Goal: Task Accomplishment & Management: Use online tool/utility

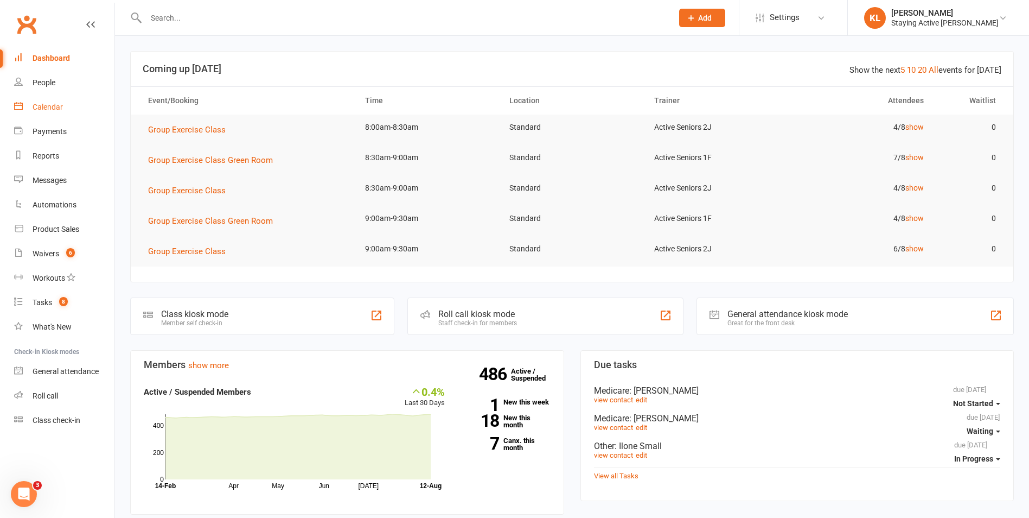
click at [32, 104] on link "Calendar" at bounding box center [64, 107] width 100 height 24
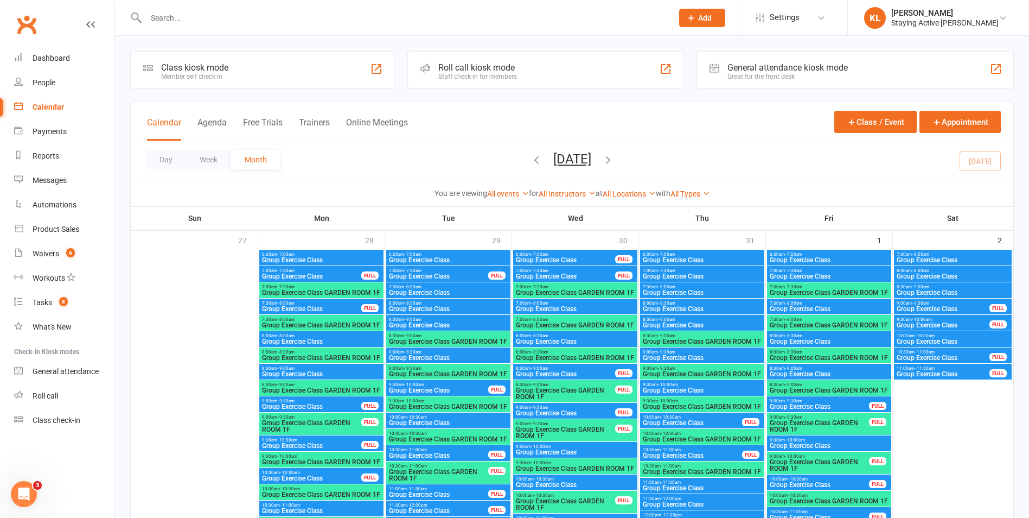
click at [510, 69] on div "Roll call kiosk mode" at bounding box center [477, 67] width 79 height 10
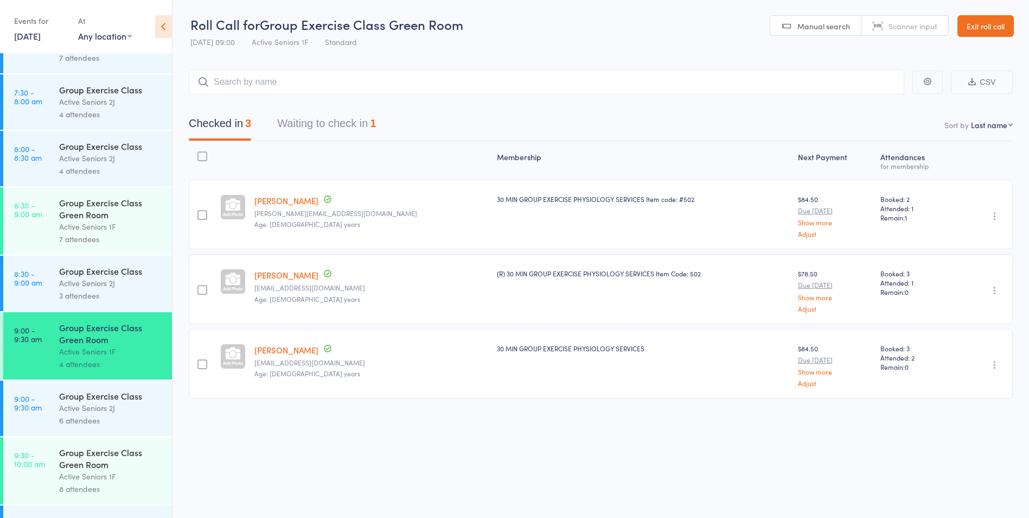
scroll to position [109, 0]
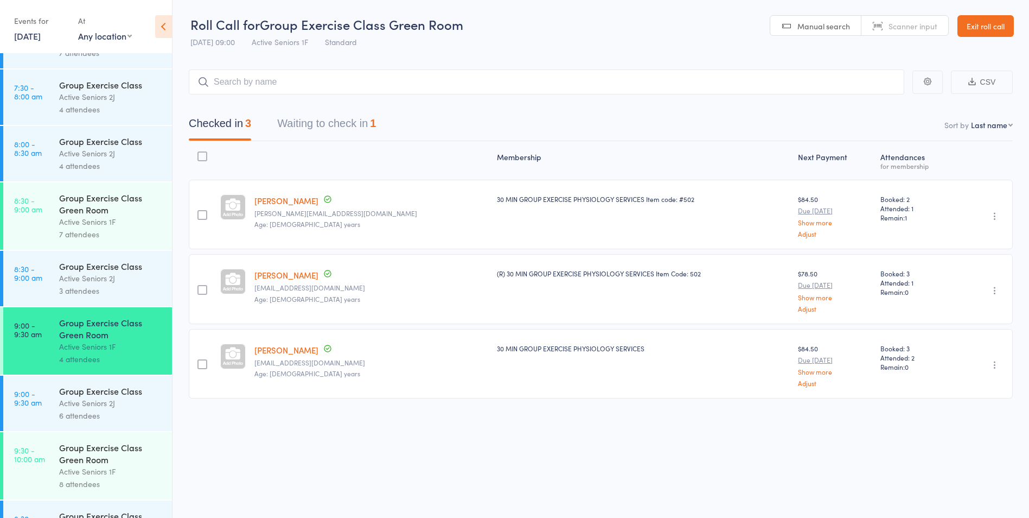
click at [331, 132] on button "Waiting to check in 1" at bounding box center [326, 126] width 99 height 29
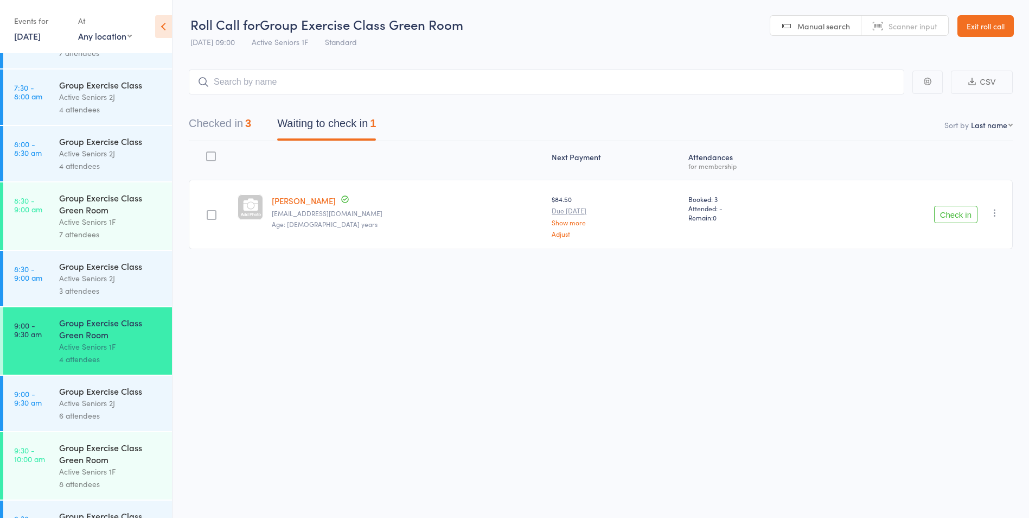
click at [57, 396] on link "9:00 - 9:30 am Group Exercise Class Active Seniors 2J 6 attendees" at bounding box center [87, 402] width 169 height 55
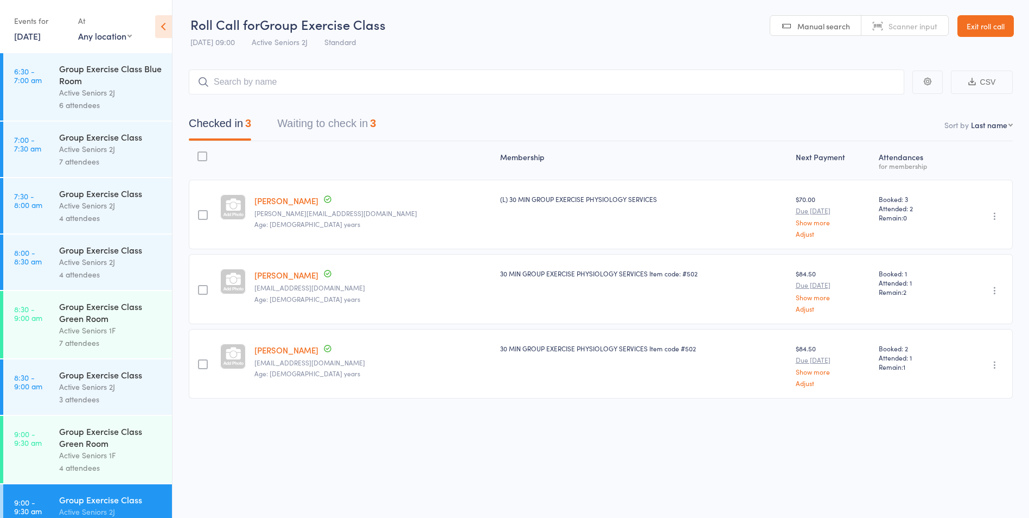
click at [296, 116] on button "Waiting to check in 3" at bounding box center [326, 126] width 99 height 29
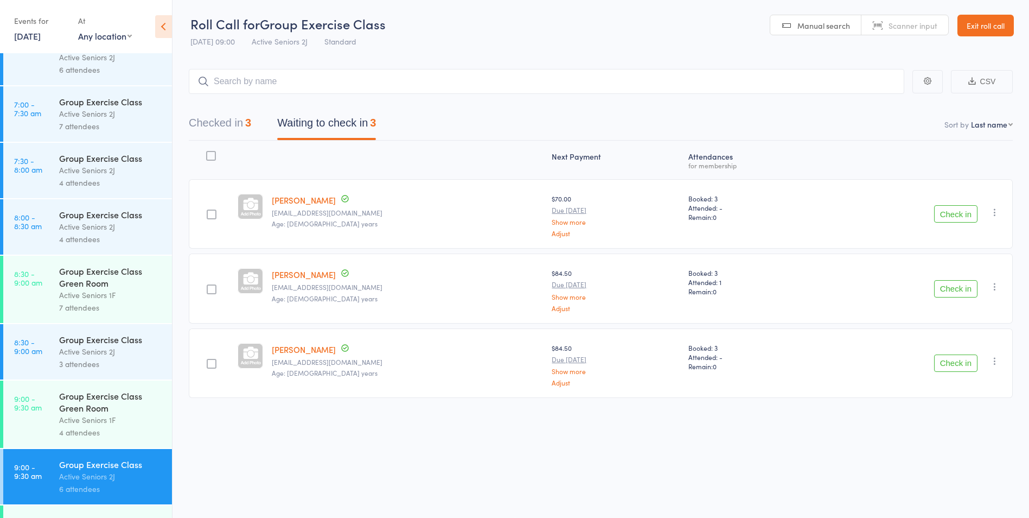
scroll to position [54, 0]
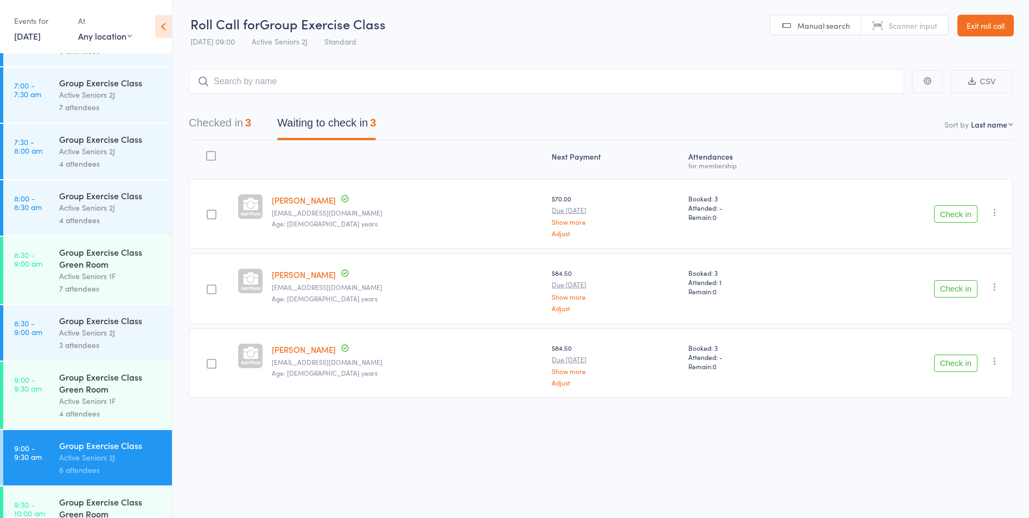
click at [42, 382] on time "9:00 - 9:30 am" at bounding box center [28, 383] width 28 height 17
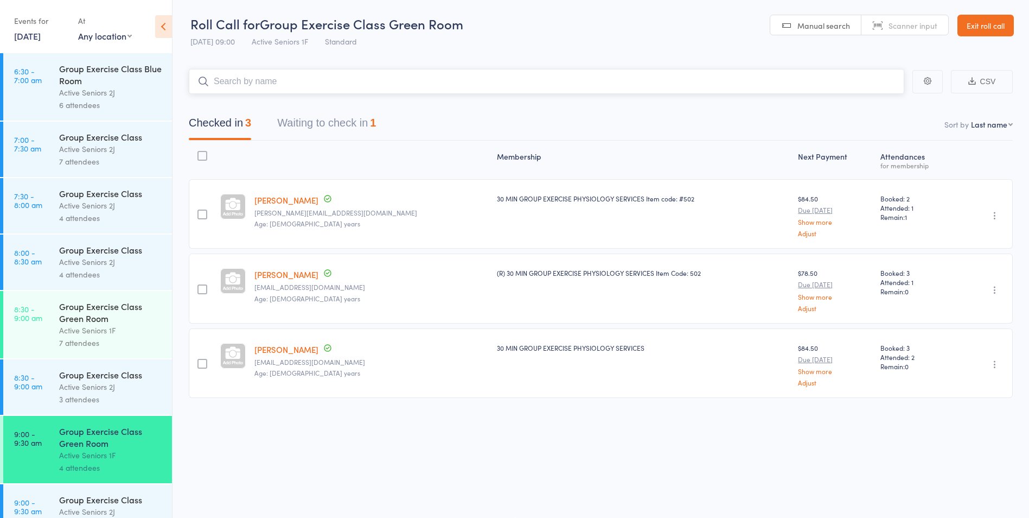
click at [322, 124] on button "Waiting to check in 1" at bounding box center [326, 125] width 99 height 29
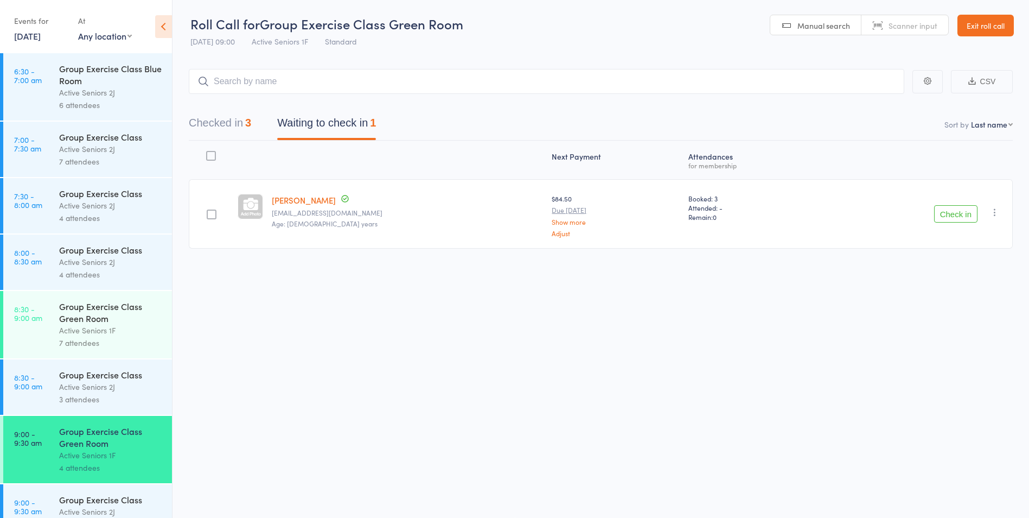
click at [262, 58] on main "CSV Checked in 3 Waiting to check in 1 Sort by Last name First name Last name B…" at bounding box center [601, 175] width 857 height 244
click at [253, 82] on input "search" at bounding box center [547, 81] width 716 height 25
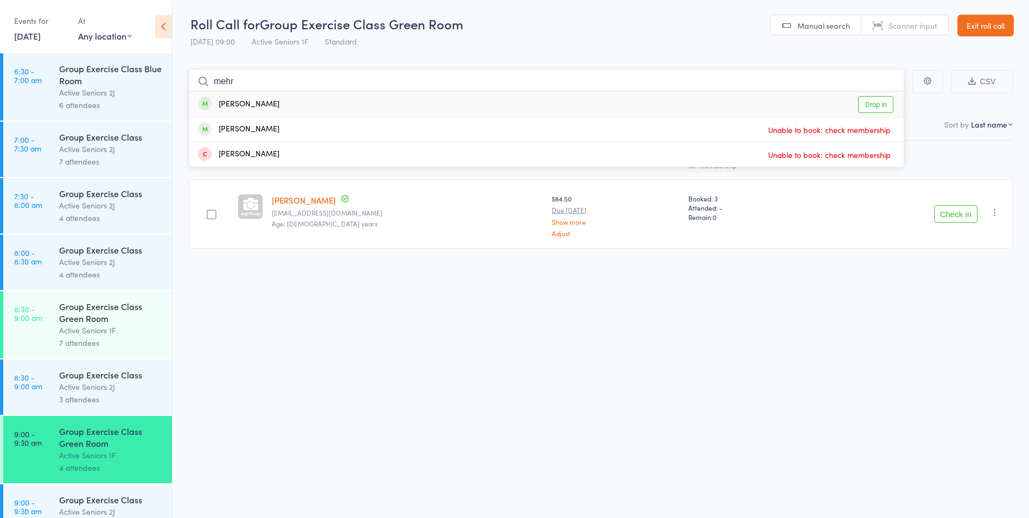
type input "mehr"
click at [868, 99] on link "Drop in" at bounding box center [875, 104] width 35 height 17
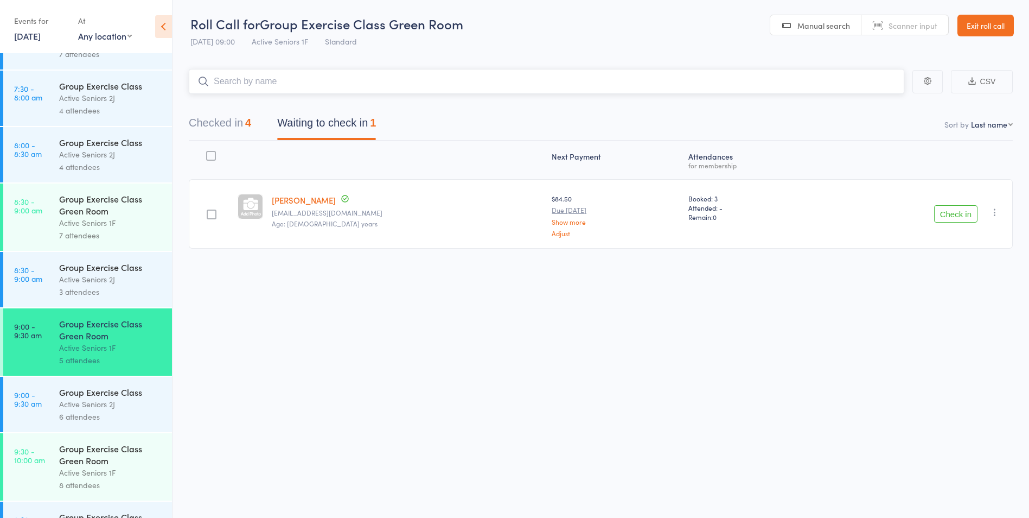
scroll to position [109, 0]
click at [36, 406] on time "9:00 - 9:30 am" at bounding box center [28, 397] width 28 height 17
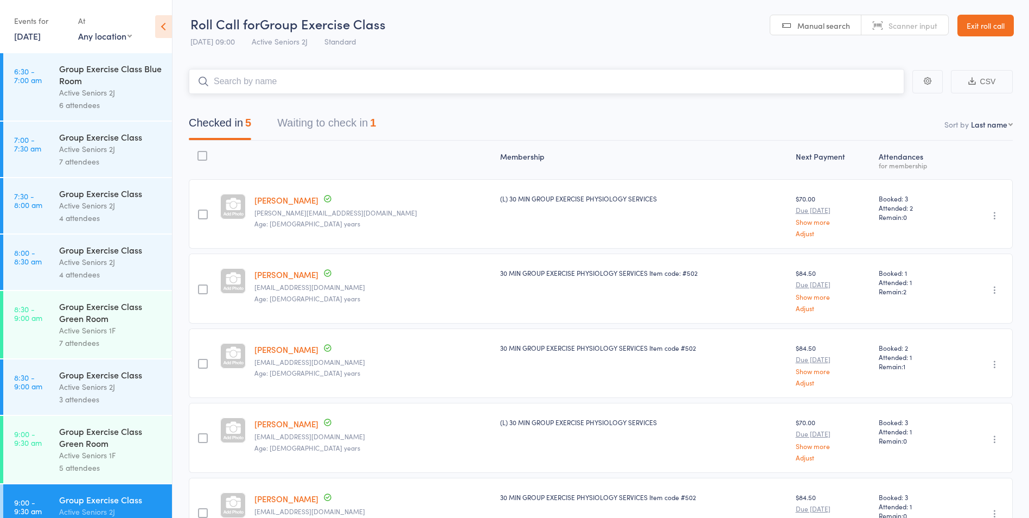
click at [230, 87] on input "search" at bounding box center [547, 81] width 716 height 25
